Goal: Task Accomplishment & Management: Use online tool/utility

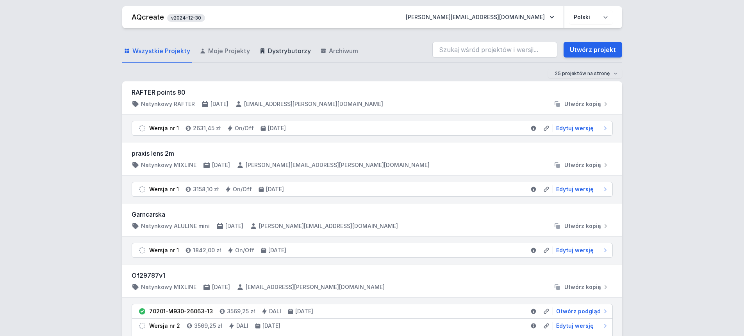
click at [284, 49] on span "Dystrybutorzy" at bounding box center [289, 50] width 43 height 9
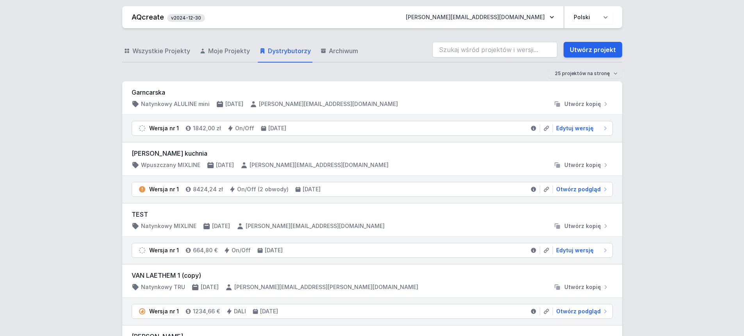
scroll to position [39, 0]
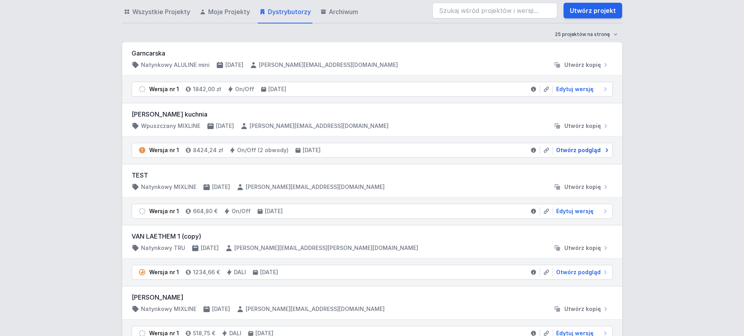
click at [571, 149] on span "Otwórz podgląd" at bounding box center [578, 150] width 45 height 8
select select "3000"
select select "true"
select select "2"
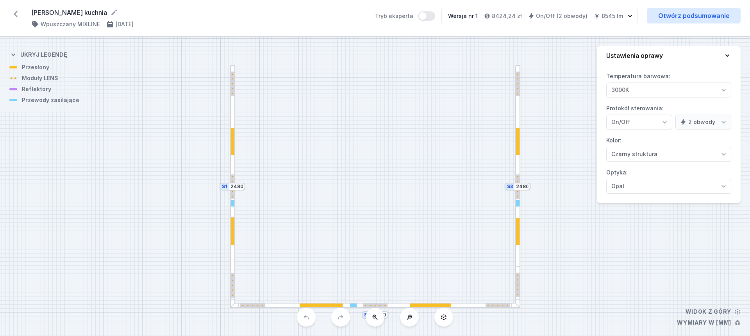
click at [233, 260] on div at bounding box center [232, 262] width 5 height 91
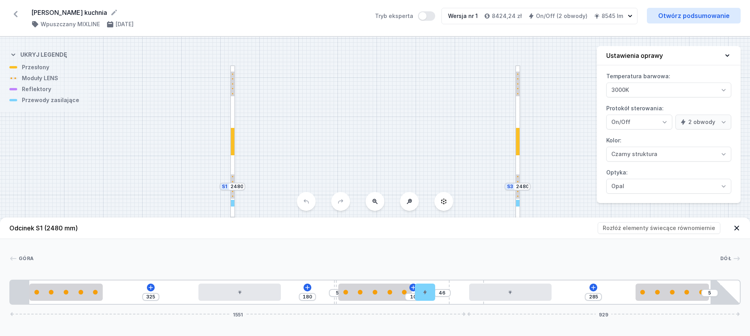
click at [519, 165] on div at bounding box center [517, 165] width 5 height 201
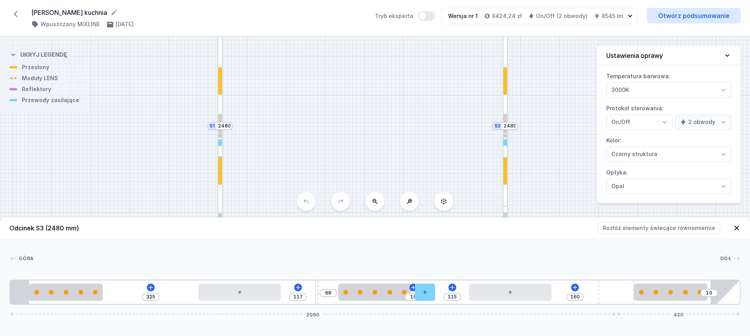
drag, startPoint x: 440, startPoint y: 132, endPoint x: 449, endPoint y: 52, distance: 80.6
click at [448, 52] on div "S3 2480 S2 2970 S1 2480" at bounding box center [375, 186] width 750 height 299
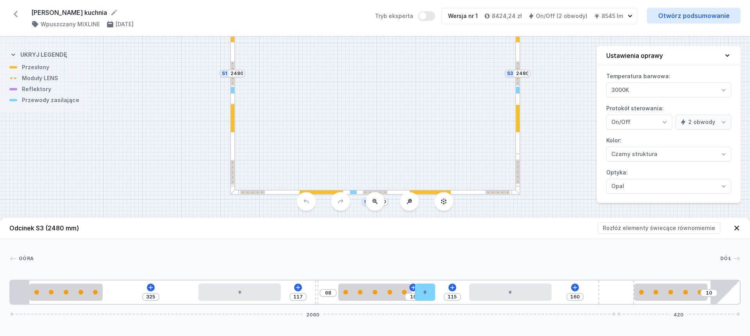
click at [397, 190] on div at bounding box center [431, 192] width 177 height 5
type input "5"
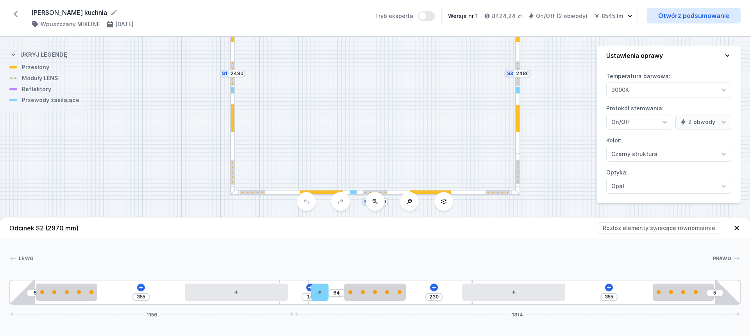
click at [565, 230] on header "Odcinek S2 (2970 mm) Rozłóż elementy świecące równomiernie" at bounding box center [375, 227] width 750 height 21
click at [234, 151] on div at bounding box center [232, 149] width 5 height 91
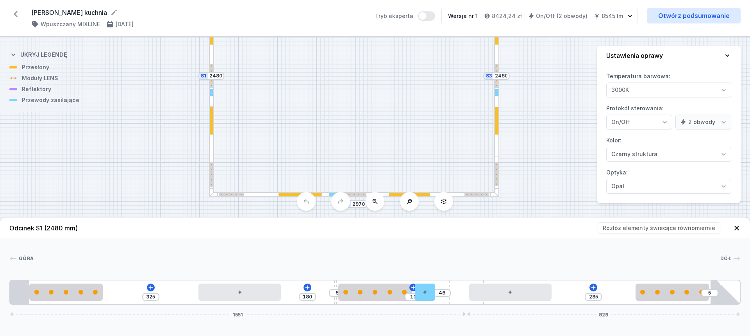
drag, startPoint x: 439, startPoint y: 92, endPoint x: 418, endPoint y: 94, distance: 21.2
click at [418, 94] on div "S3 2480 S2 2970 S1 2480" at bounding box center [375, 186] width 750 height 299
click at [671, 18] on link "Otwórz podsumowanie" at bounding box center [694, 16] width 94 height 16
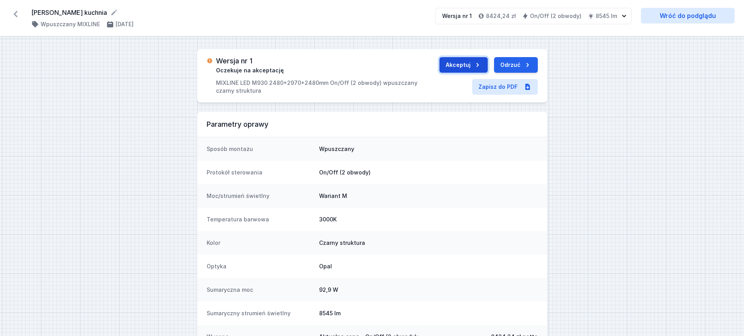
click at [469, 64] on button "Akceptuj" at bounding box center [464, 65] width 48 height 16
click at [496, 61] on button "Wyślij do ERP" at bounding box center [508, 65] width 60 height 16
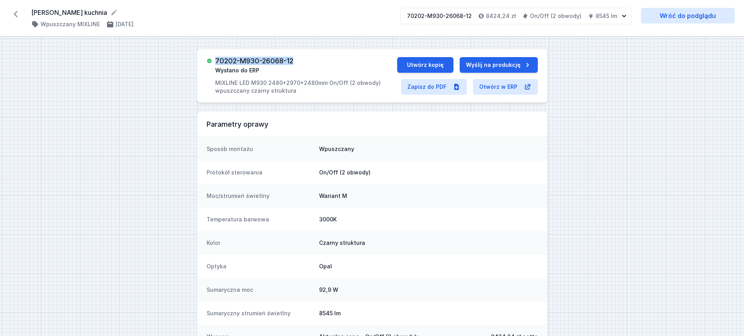
drag, startPoint x: 215, startPoint y: 61, endPoint x: 296, endPoint y: 53, distance: 80.8
click at [296, 53] on div "70202-M930-26068-12 Wysłano do ERP MIXLINE LED M930 2480+2970+2480mm On/Off (2 …" at bounding box center [372, 75] width 350 height 53
copy h3 "70202-M930-26068-12"
